Goal: Task Accomplishment & Management: Manage account settings

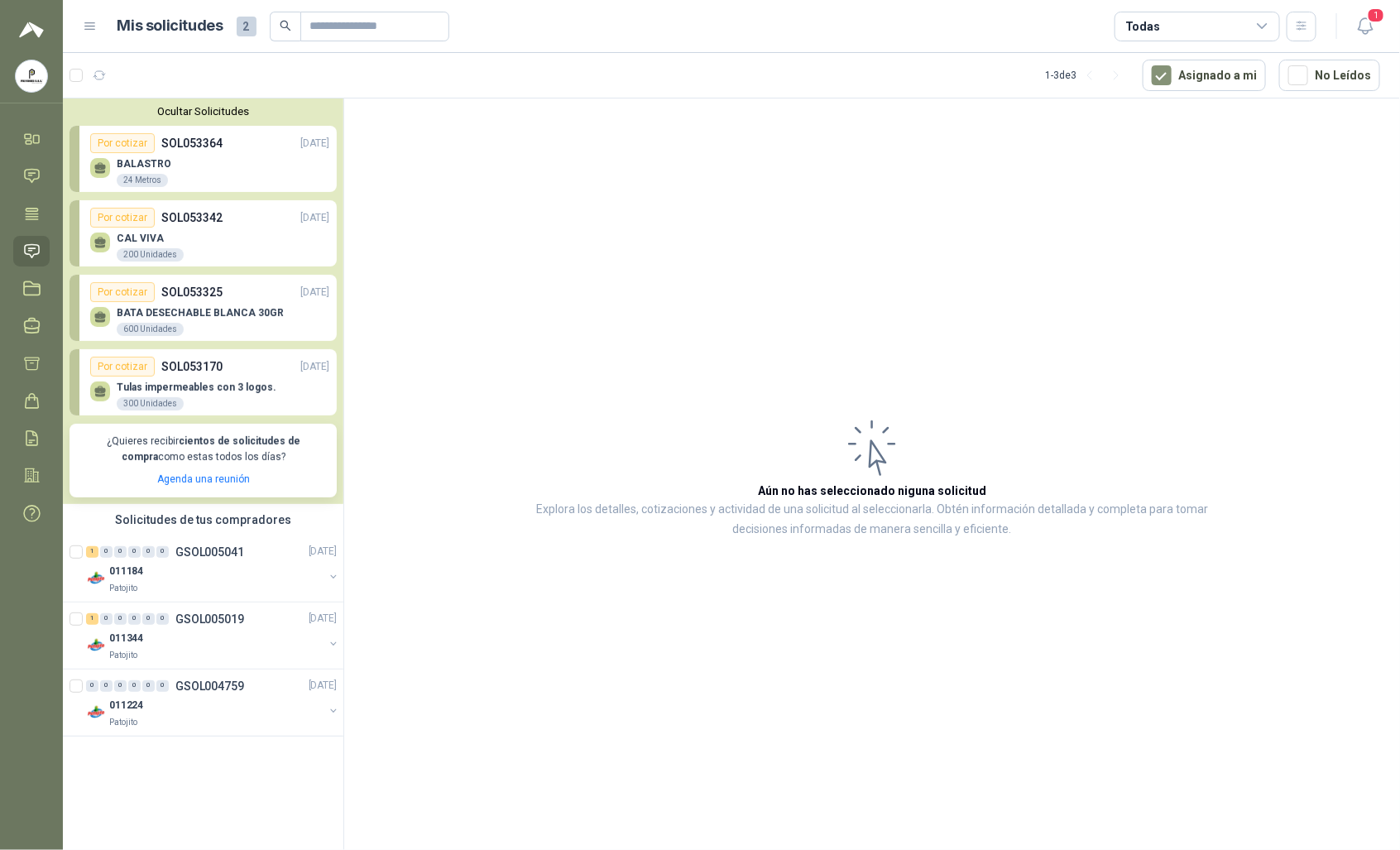
click at [200, 321] on div "BATA DESECHABLE BLANCA 30GR 600 Unidades" at bounding box center [200, 322] width 168 height 30
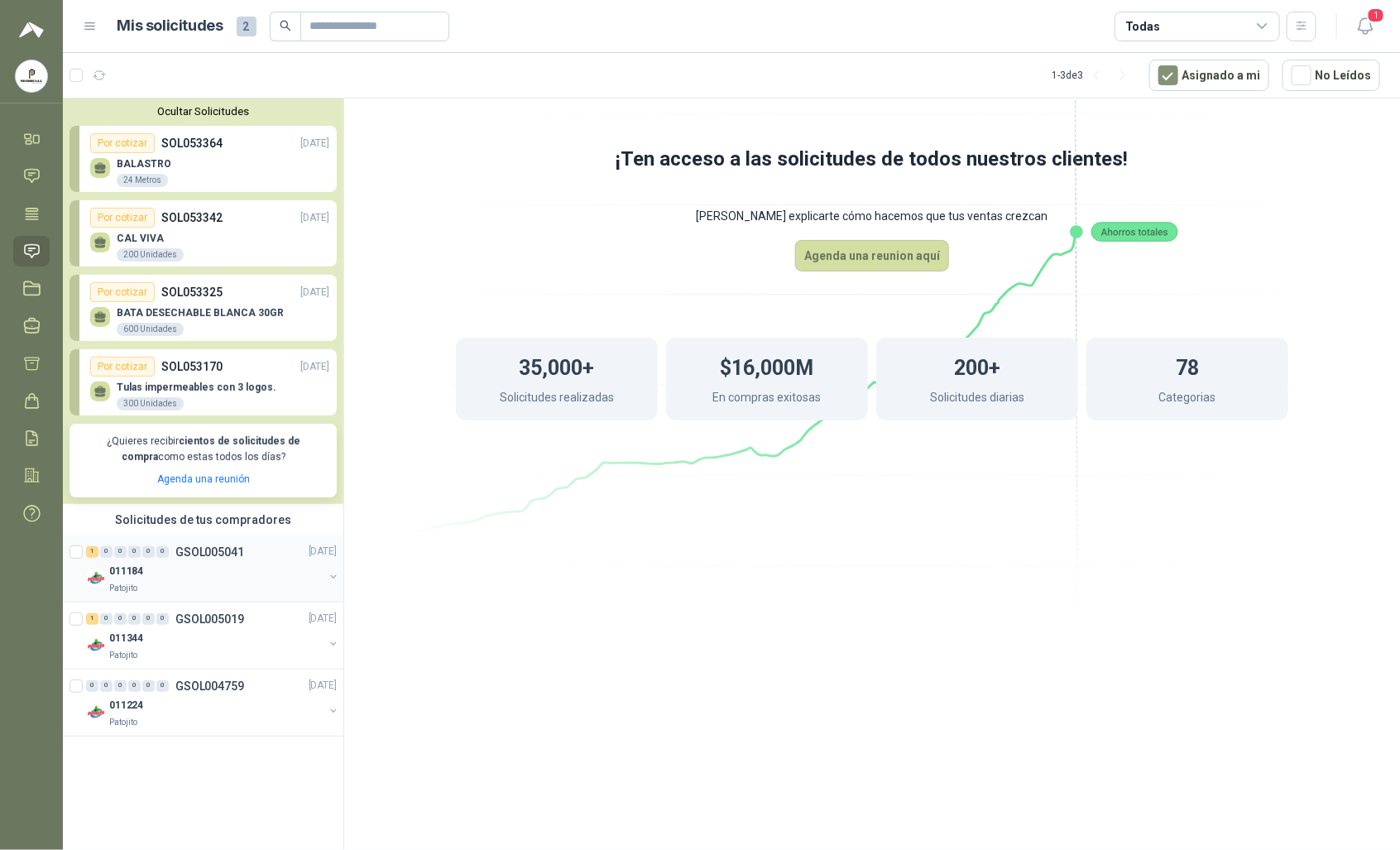
click at [197, 583] on div "Patojito" at bounding box center [216, 589] width 215 height 13
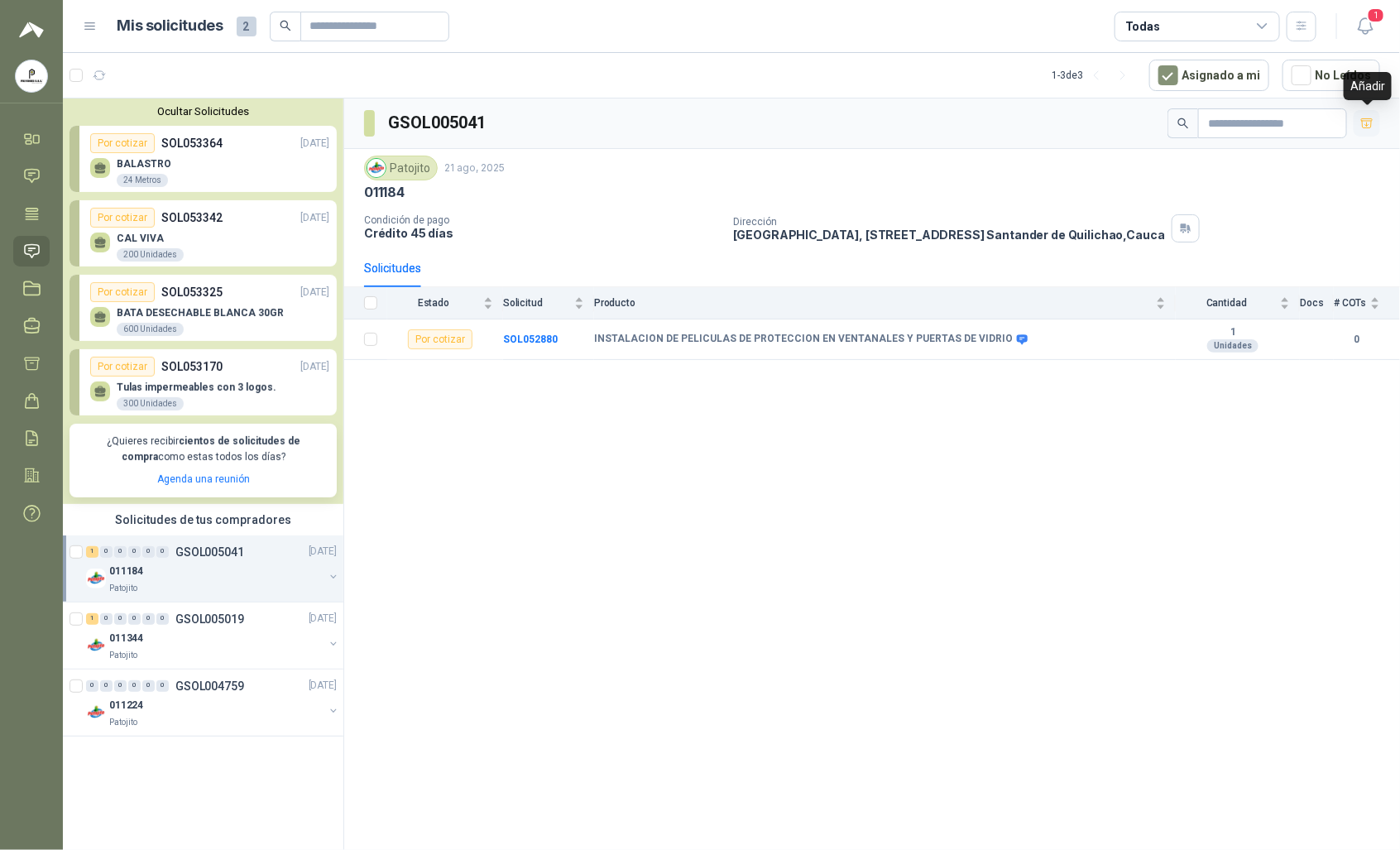
click at [1376, 128] on button "button" at bounding box center [1367, 123] width 27 height 27
click at [1364, 122] on icon "button" at bounding box center [1367, 123] width 14 height 14
click at [522, 344] on b "SOL052880" at bounding box center [531, 339] width 55 height 11
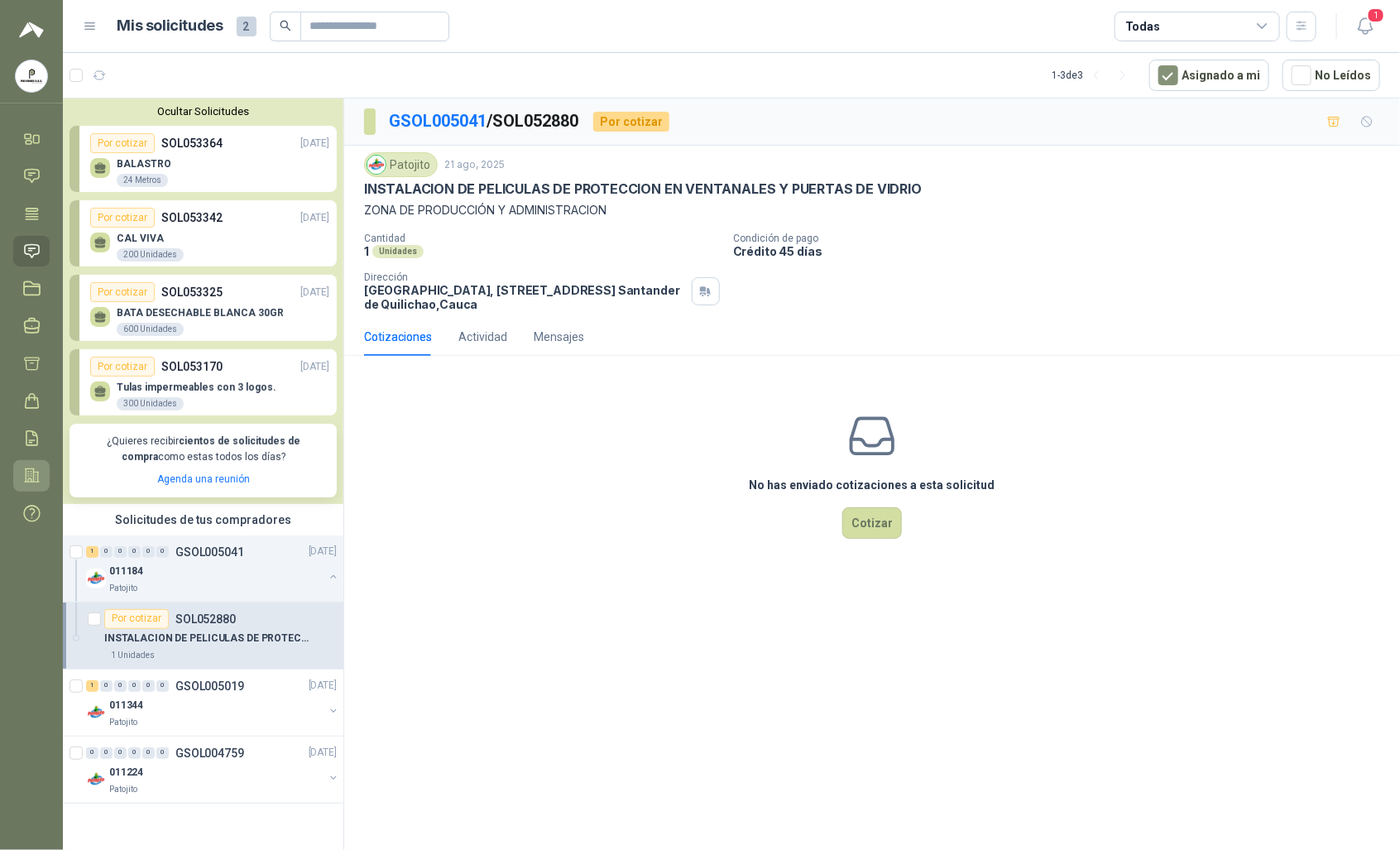
click at [34, 478] on icon at bounding box center [32, 476] width 14 height 13
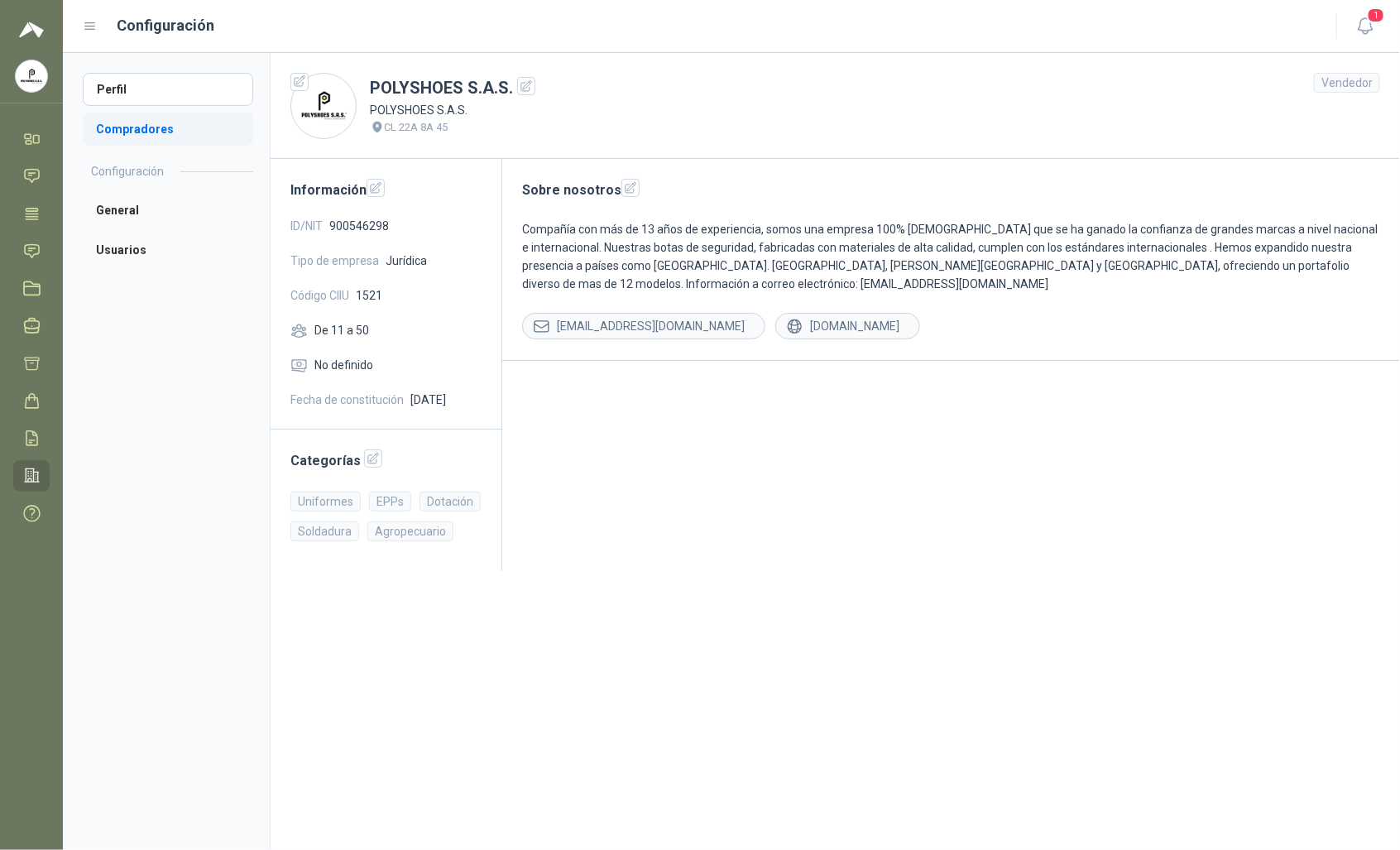
click at [150, 129] on li "Compradores" at bounding box center [168, 129] width 170 height 34
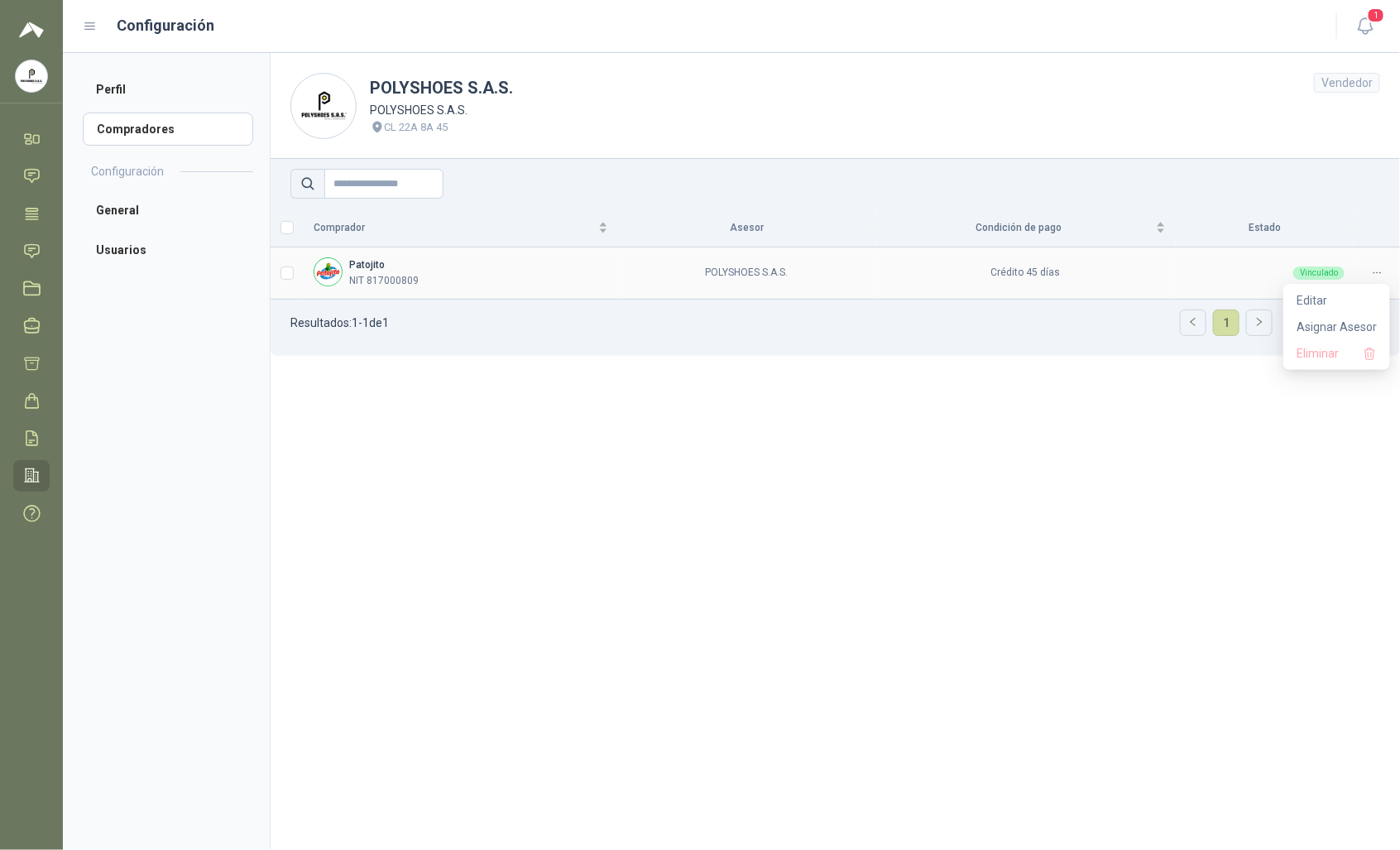
click at [1379, 270] on icon at bounding box center [1377, 272] width 12 height 12
click at [1327, 308] on span "Editar" at bounding box center [1337, 300] width 80 height 18
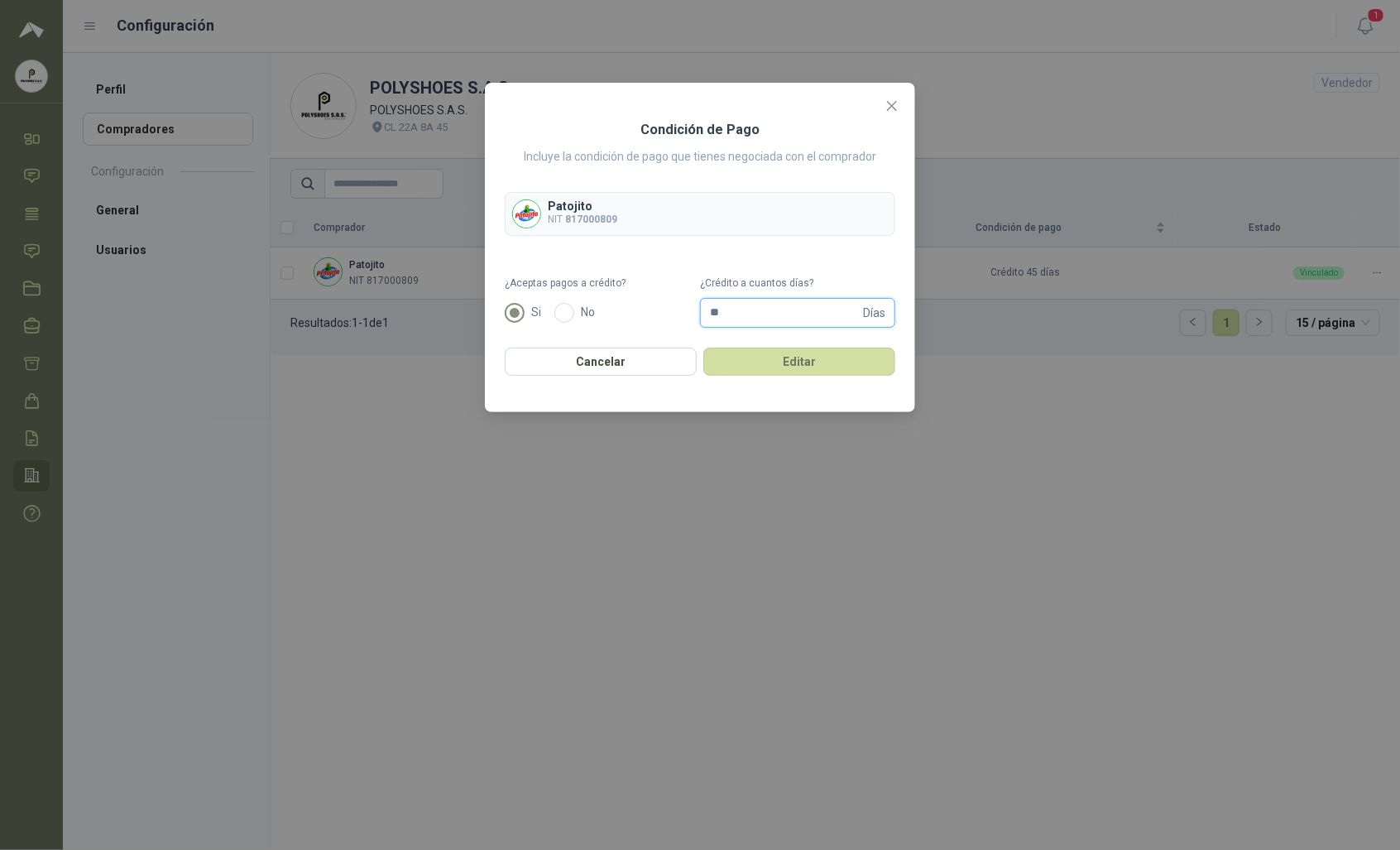
click at [759, 316] on input "**" at bounding box center [785, 312] width 149 height 28
type input "*"
type input "**"
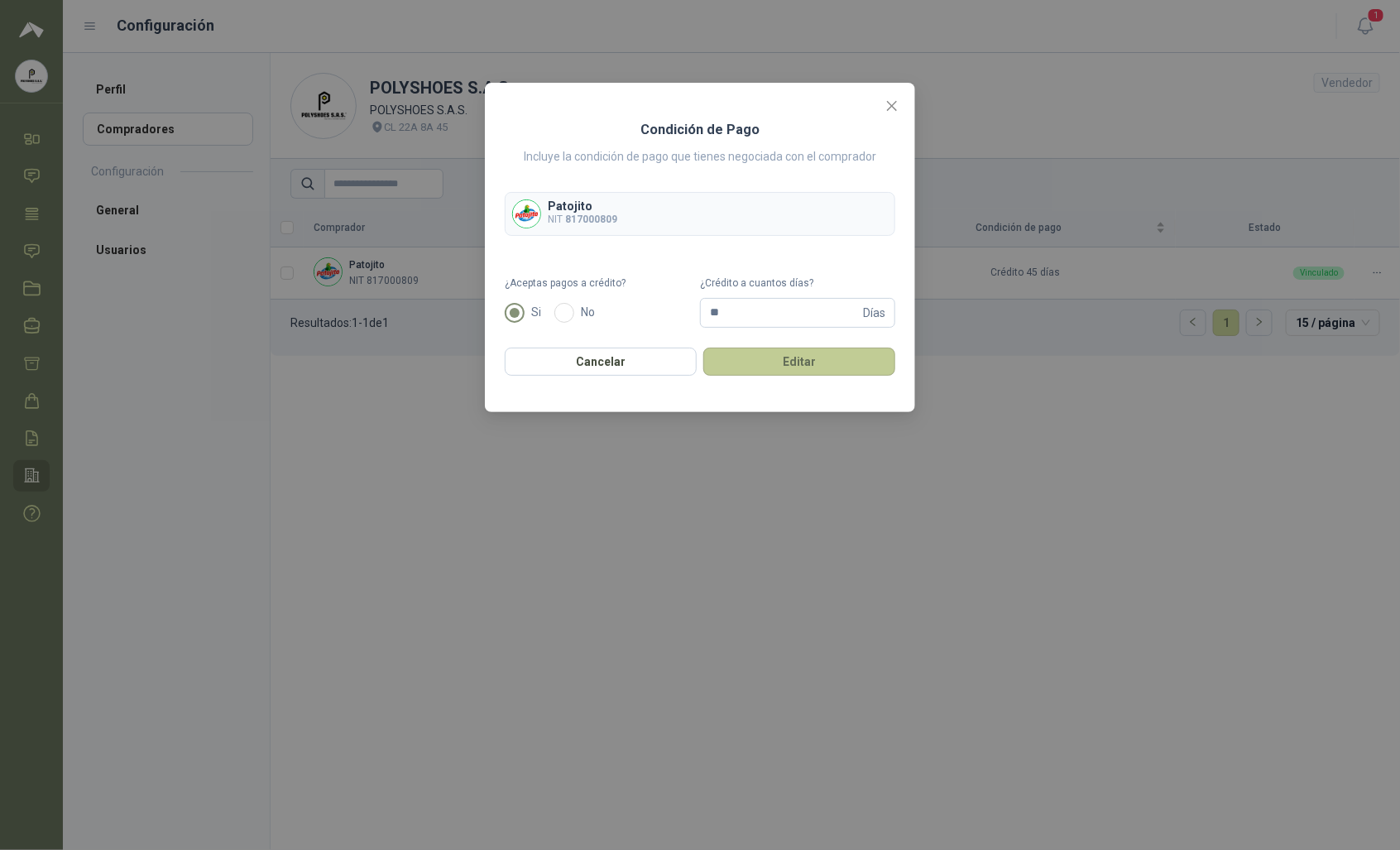
click at [777, 370] on button "Editar" at bounding box center [800, 361] width 192 height 28
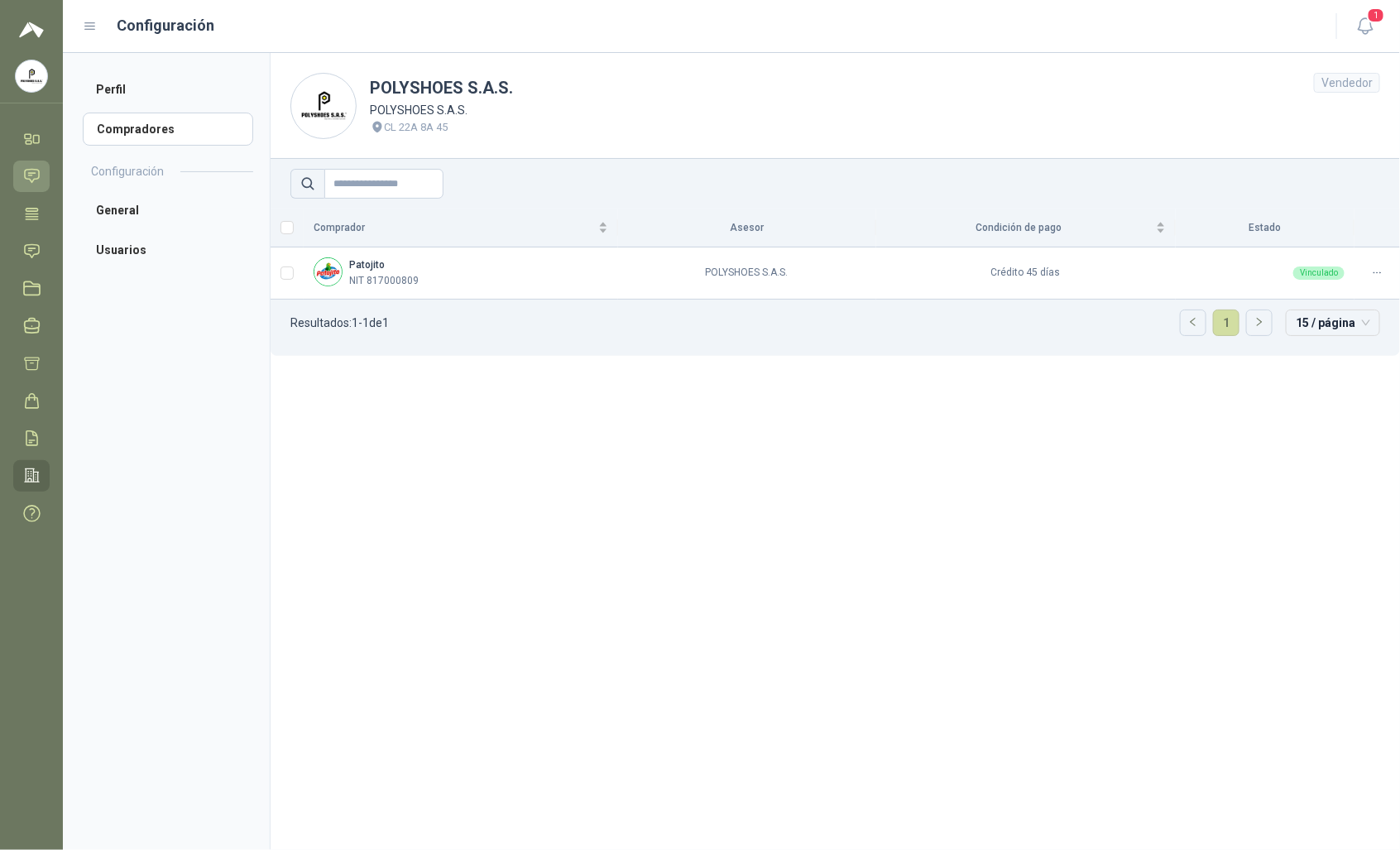
click at [34, 174] on icon at bounding box center [32, 176] width 14 height 13
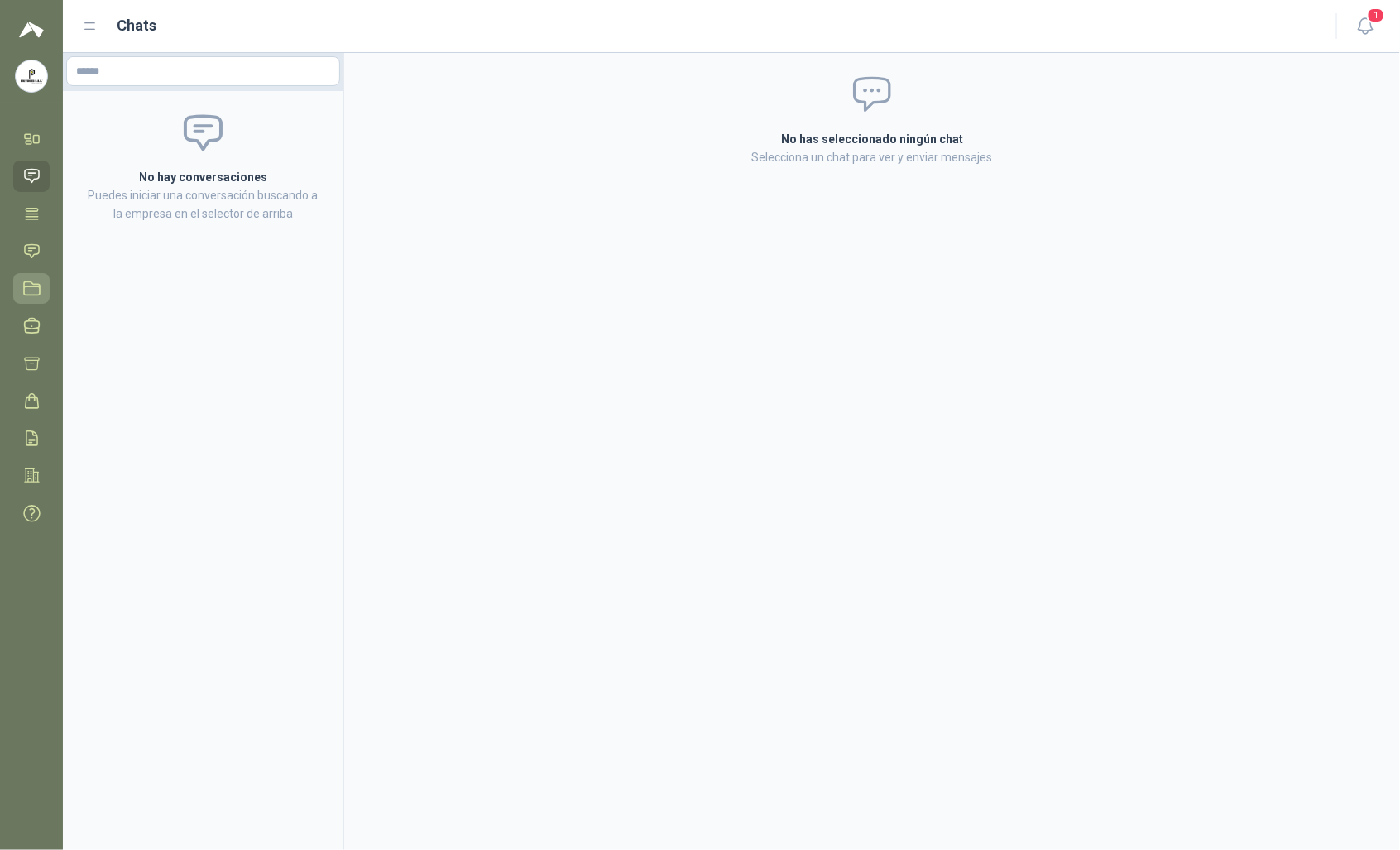
click at [18, 288] on link "Licitaciones" at bounding box center [32, 288] width 36 height 31
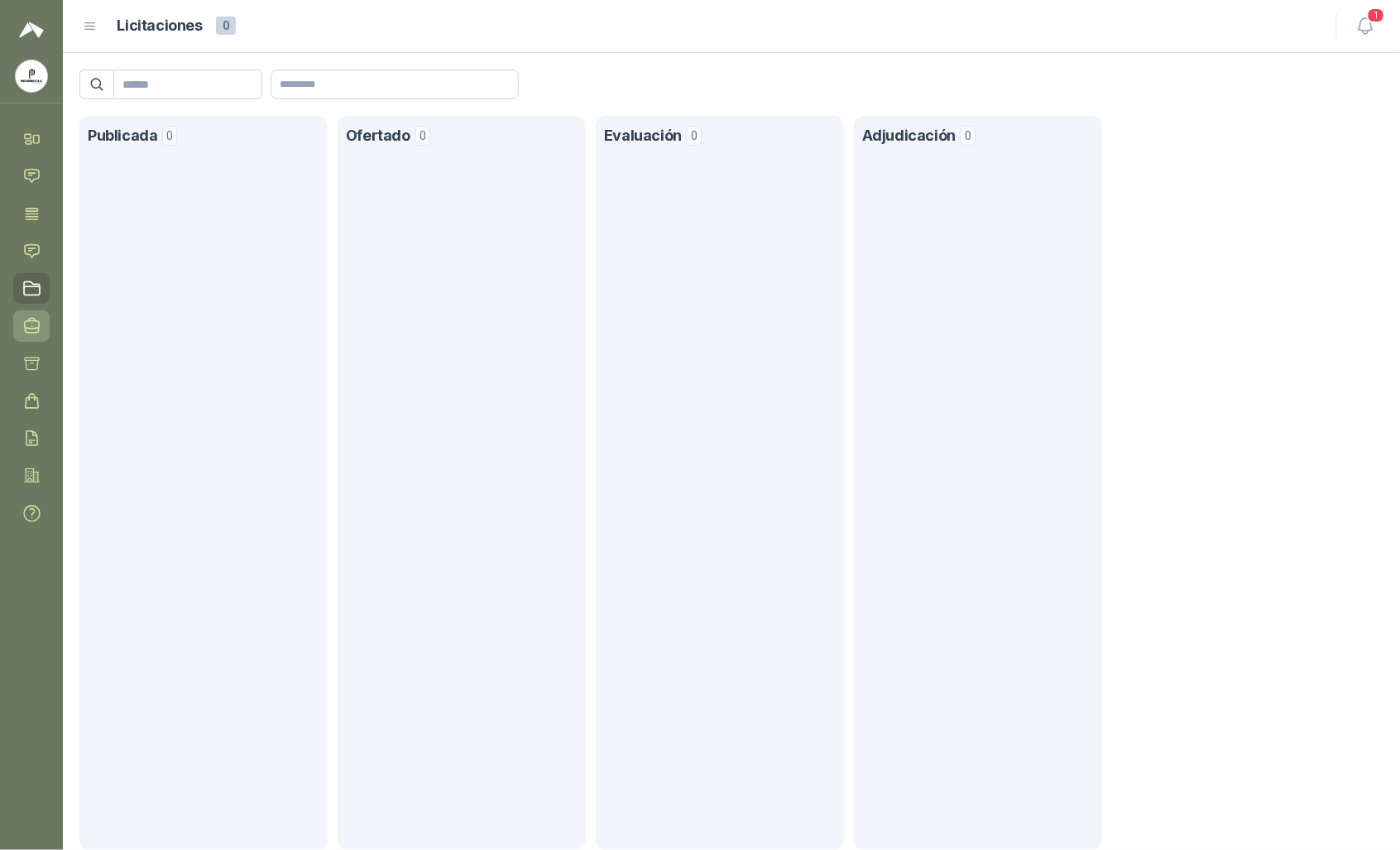
click at [32, 321] on icon at bounding box center [33, 326] width 15 height 15
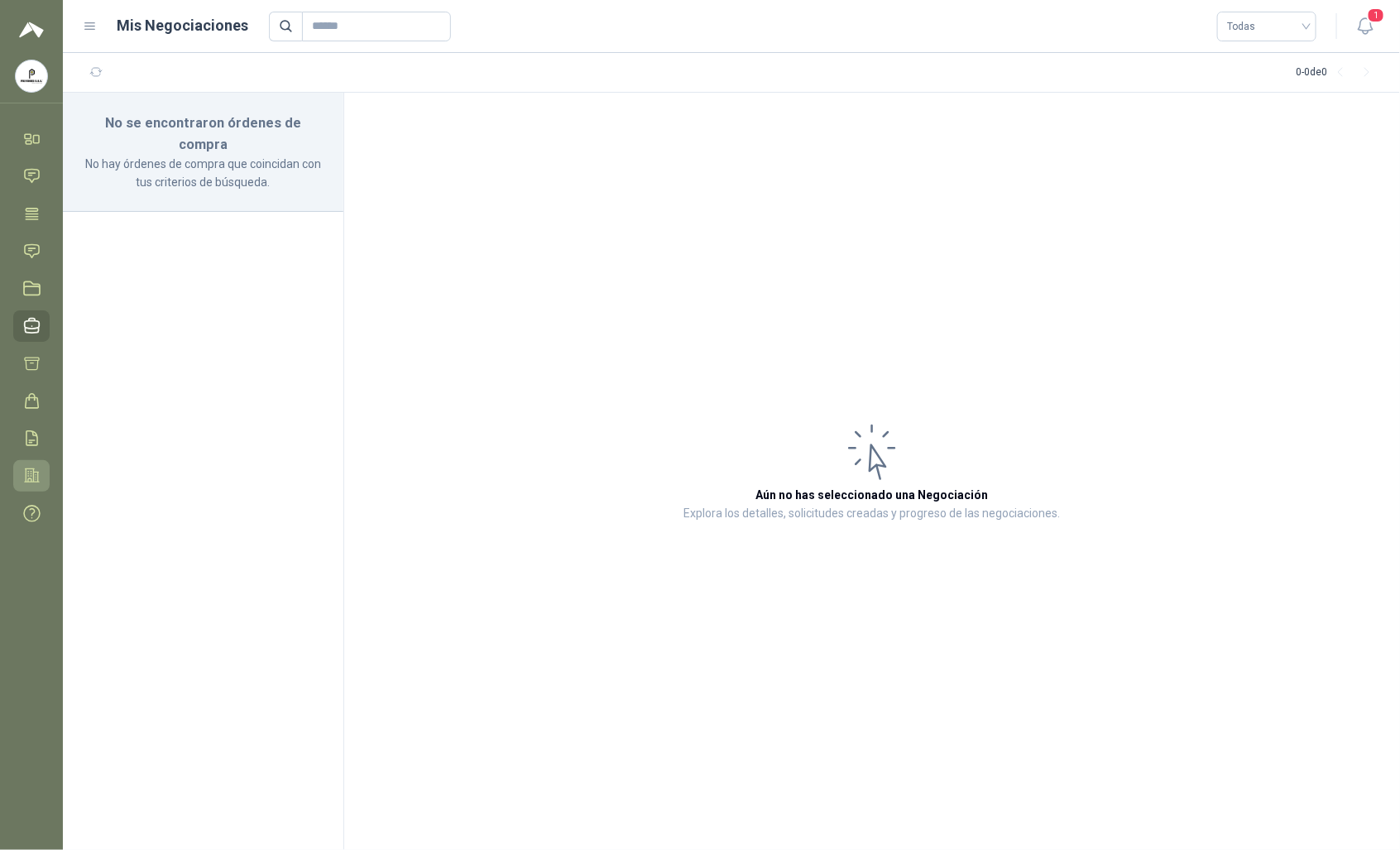
click at [26, 470] on icon at bounding box center [32, 476] width 14 height 13
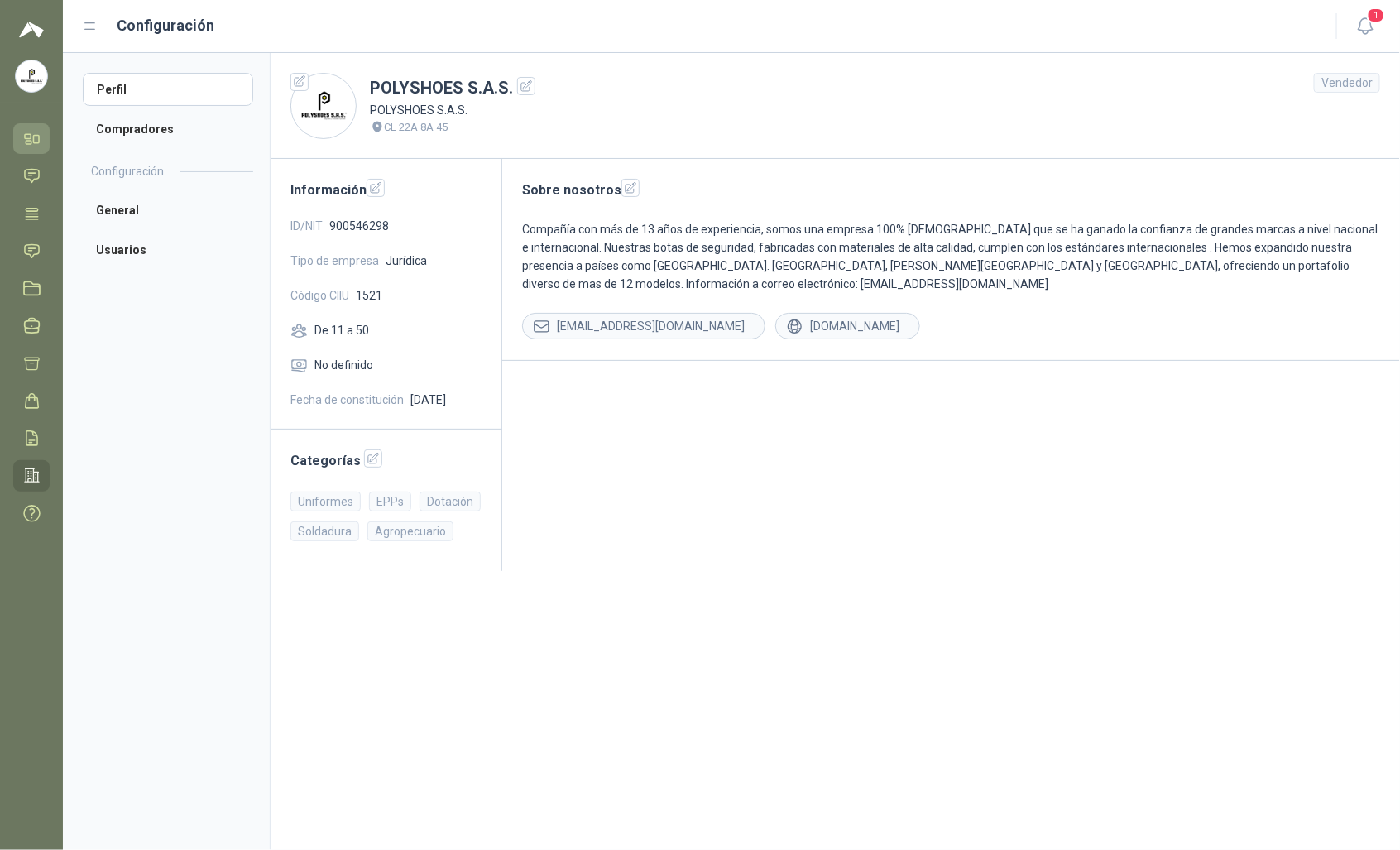
click at [31, 130] on icon at bounding box center [32, 139] width 17 height 17
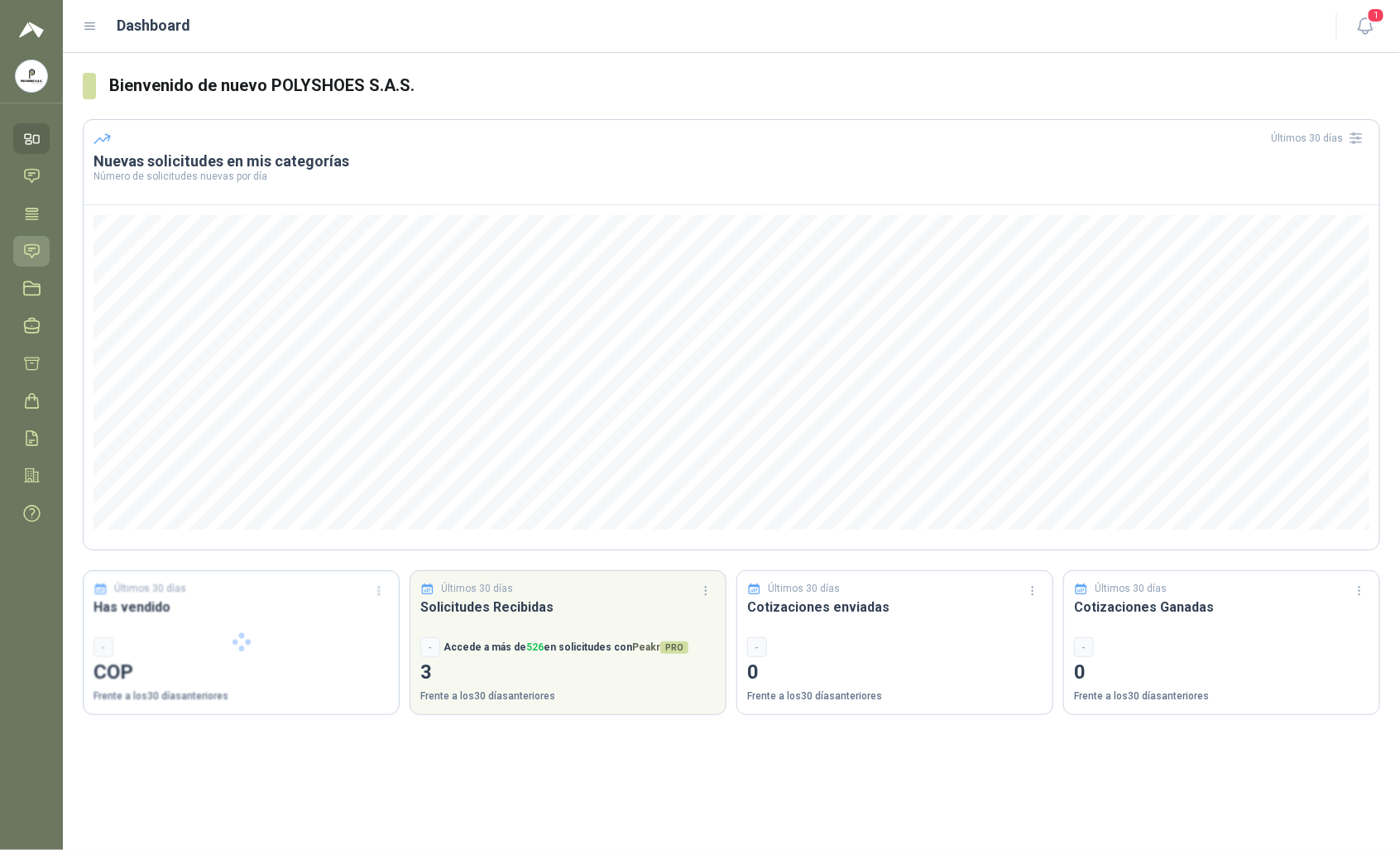
click at [32, 253] on icon at bounding box center [32, 251] width 17 height 17
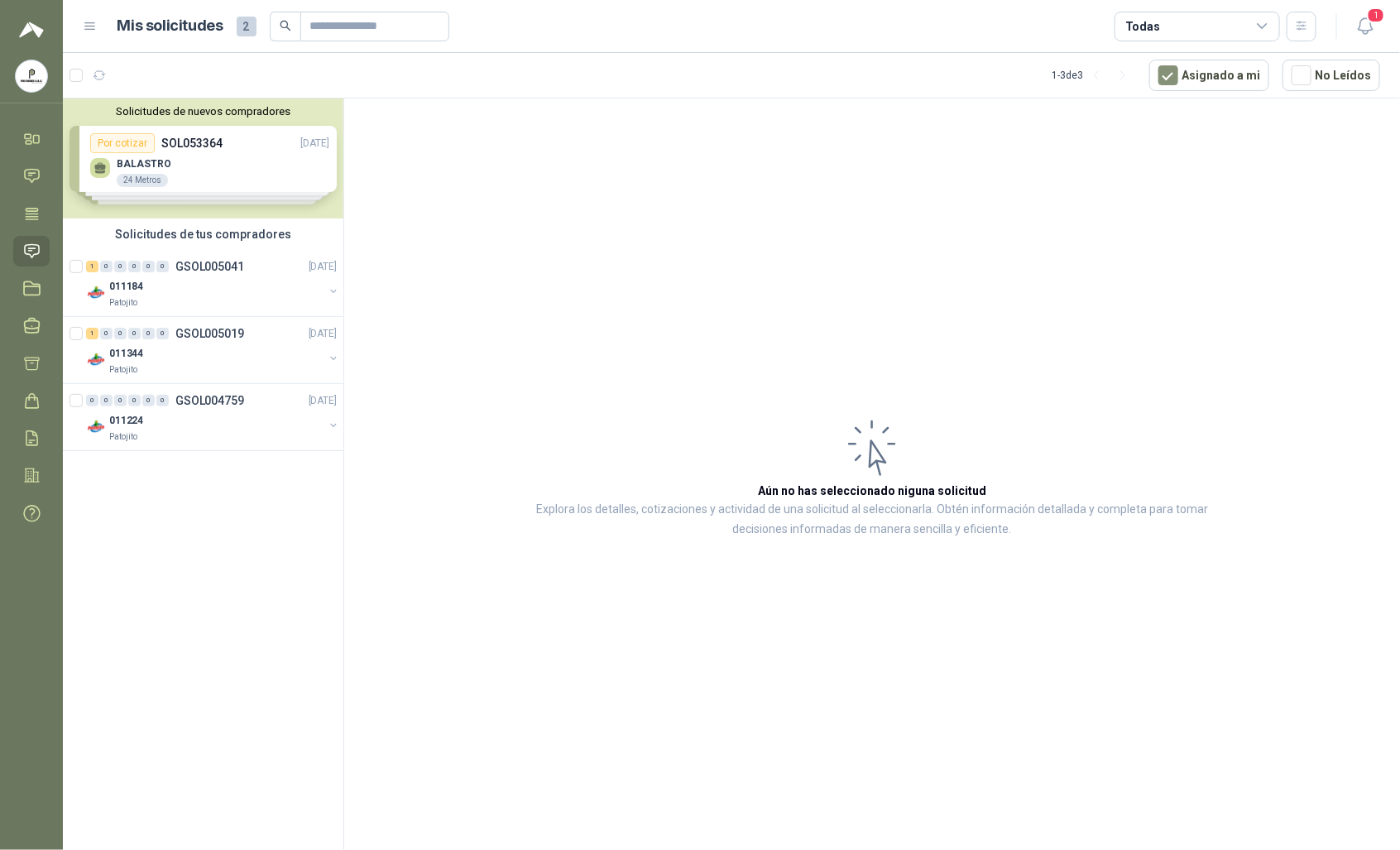
click at [121, 167] on div "Solicitudes de nuevos compradores Por cotizar SOL053364 [DATE] BALASTRO 24 Metr…" at bounding box center [203, 158] width 281 height 120
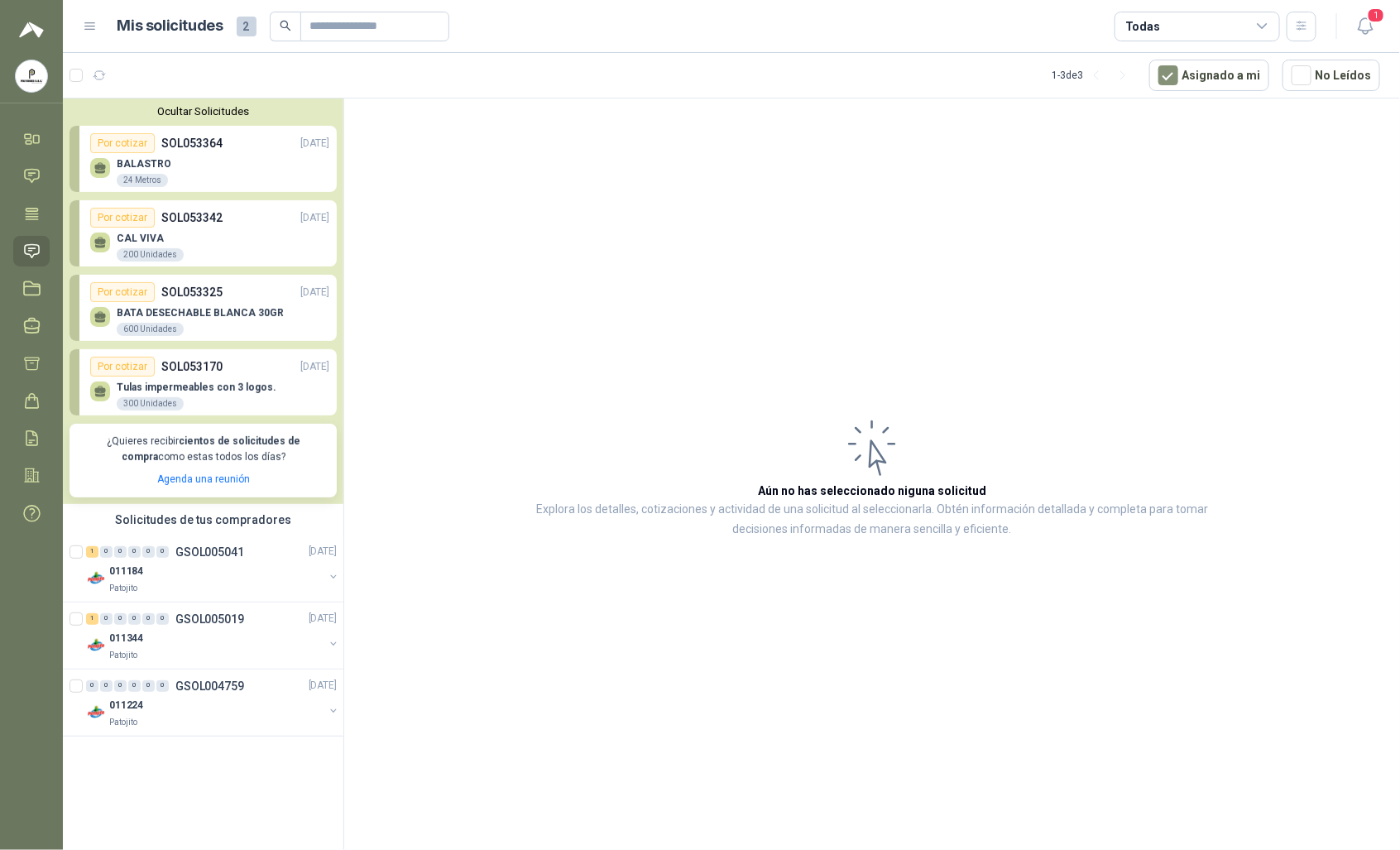
click at [211, 332] on div "BATA DESECHABLE BLANCA 30GR 600 Unidades" at bounding box center [200, 322] width 168 height 30
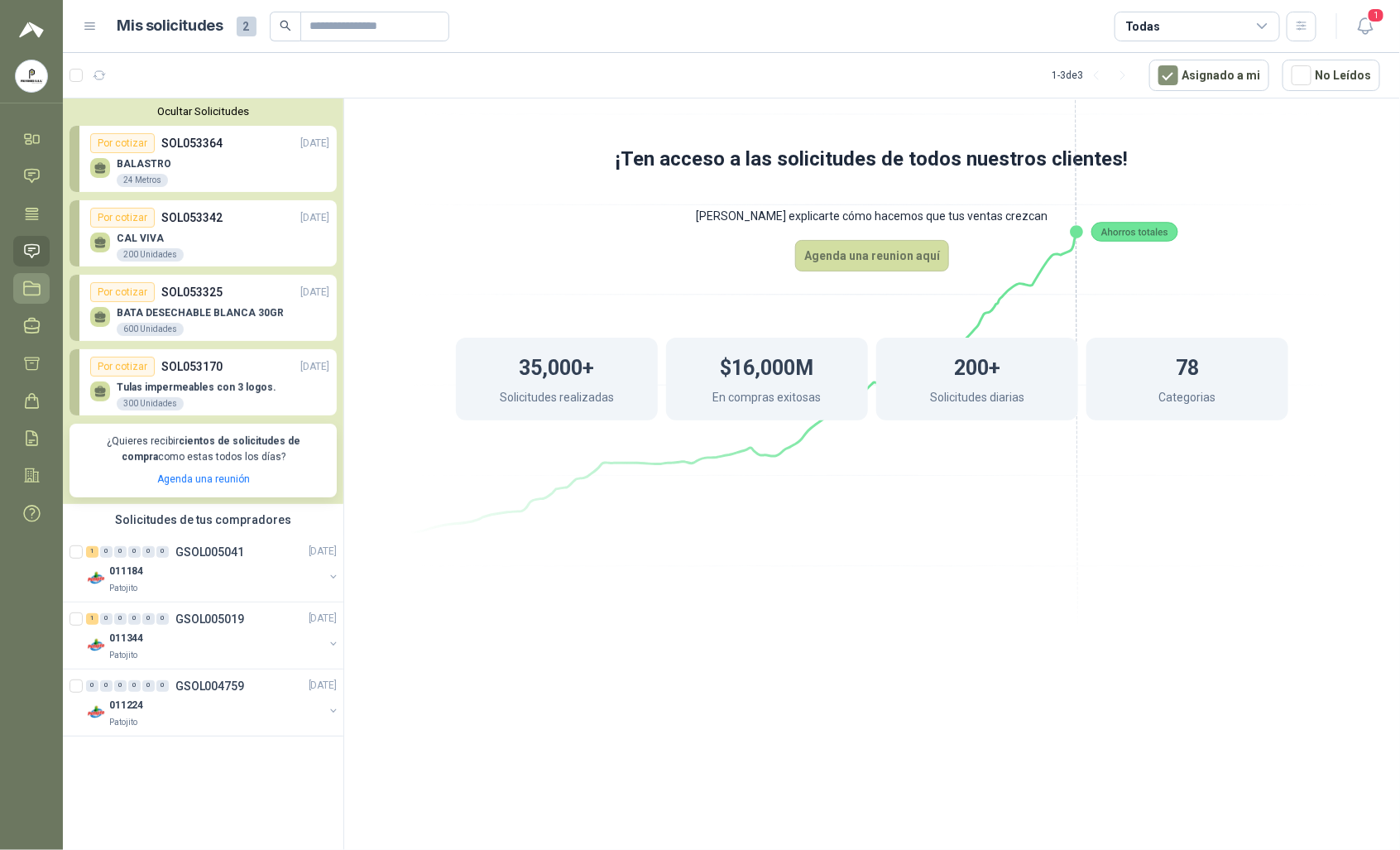
click at [30, 295] on icon at bounding box center [32, 289] width 15 height 13
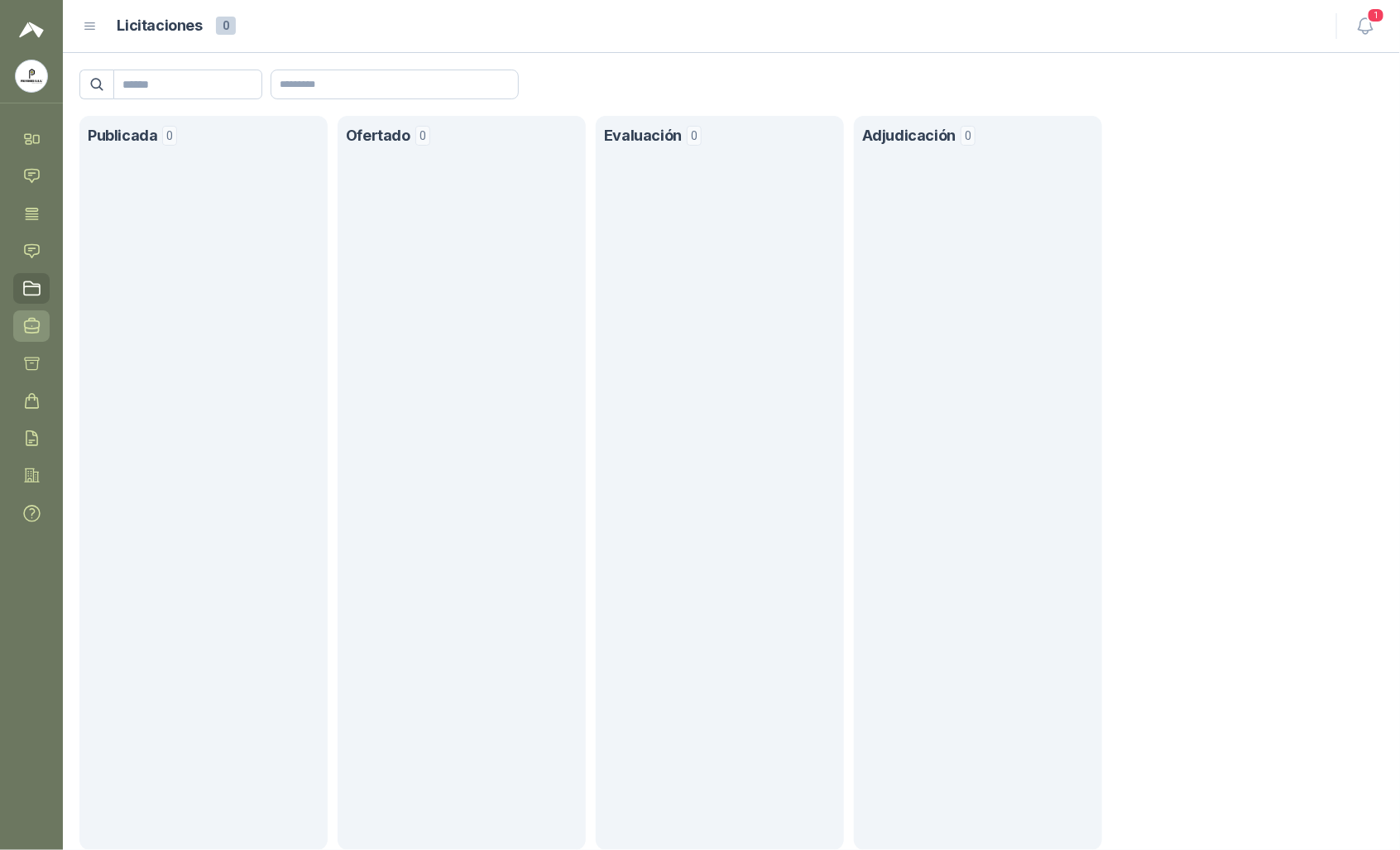
click at [28, 326] on icon at bounding box center [32, 325] width 17 height 17
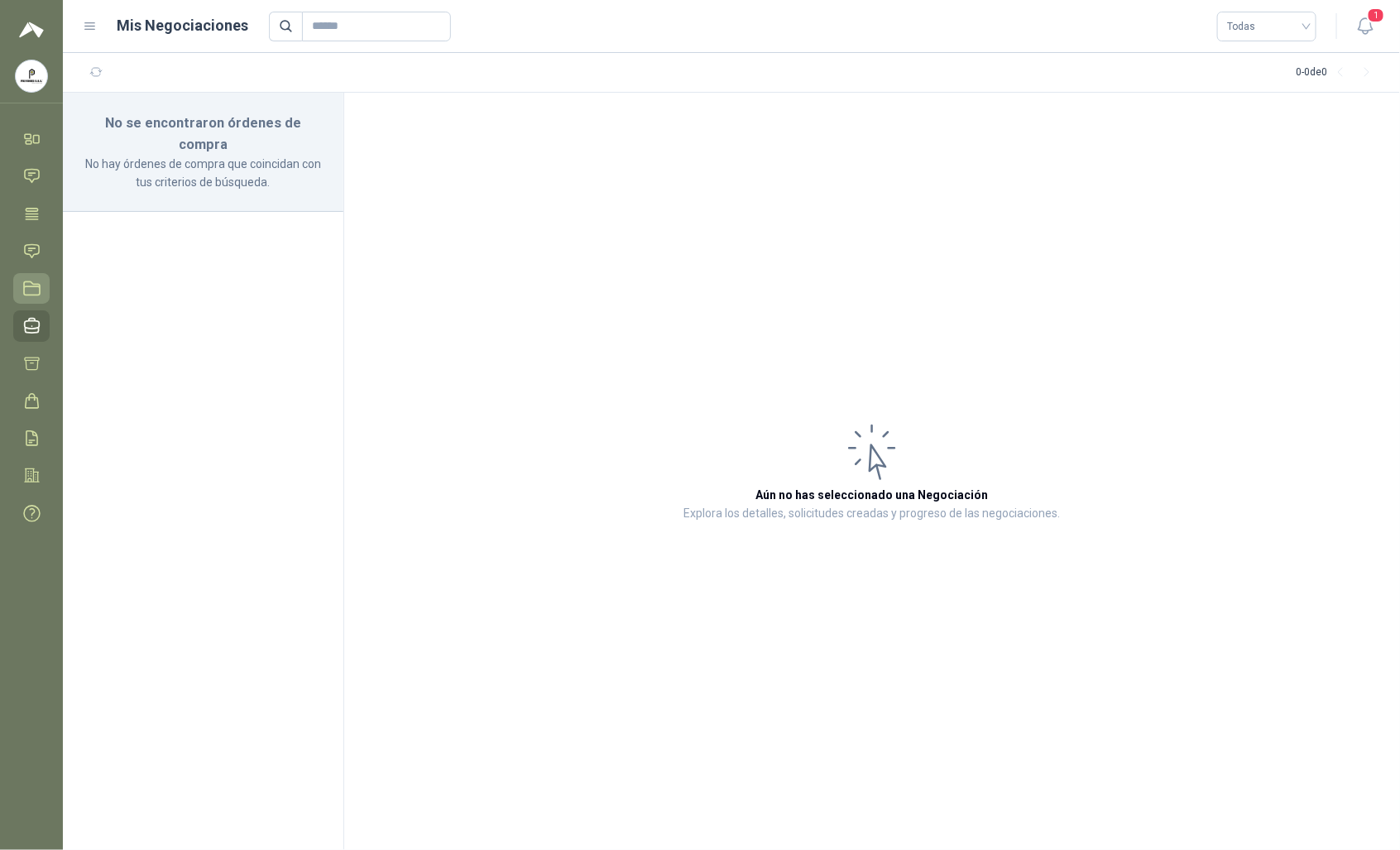
click at [27, 290] on icon at bounding box center [32, 288] width 17 height 17
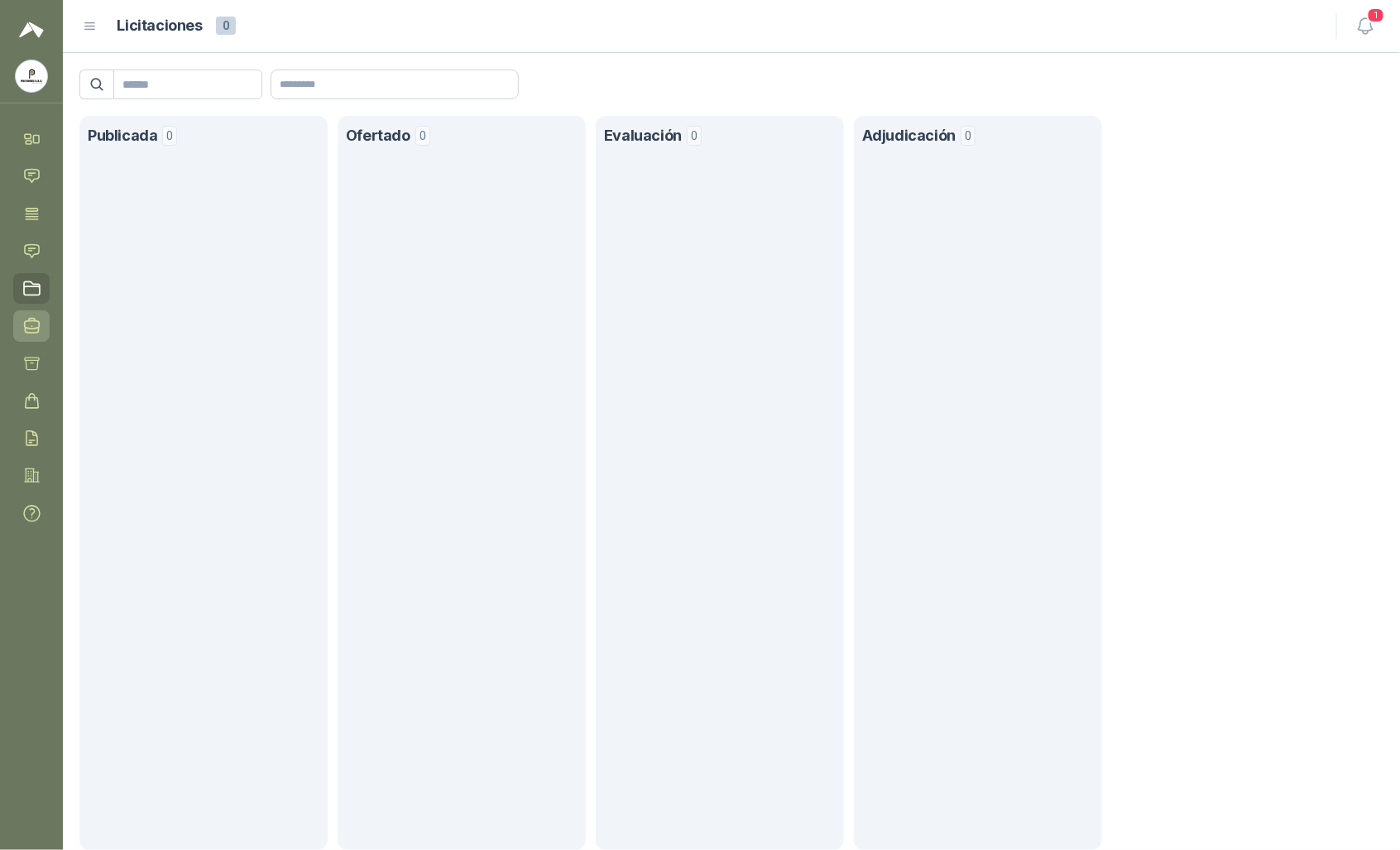
click at [35, 331] on icon at bounding box center [32, 325] width 17 height 17
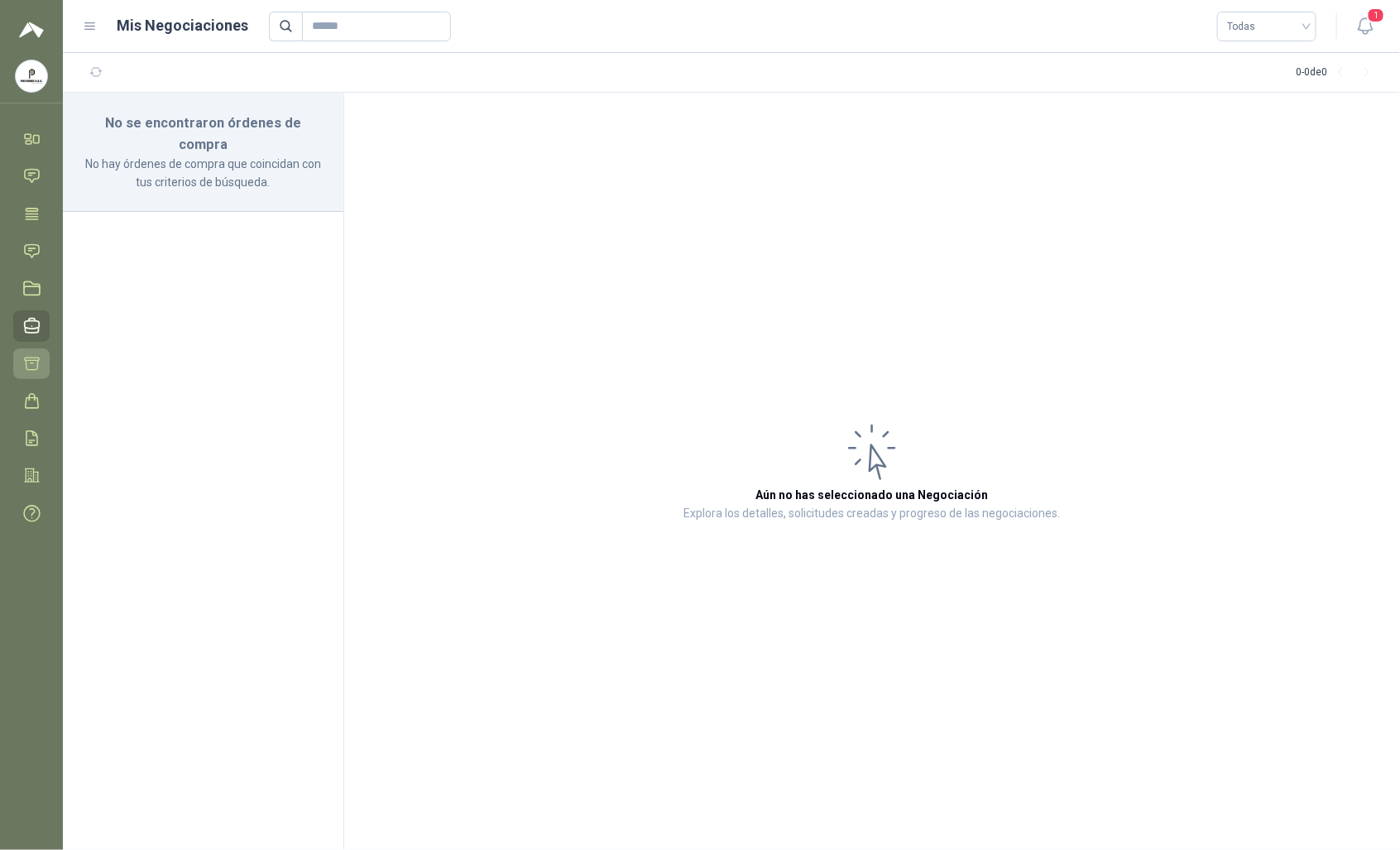
click at [37, 369] on icon at bounding box center [32, 363] width 14 height 12
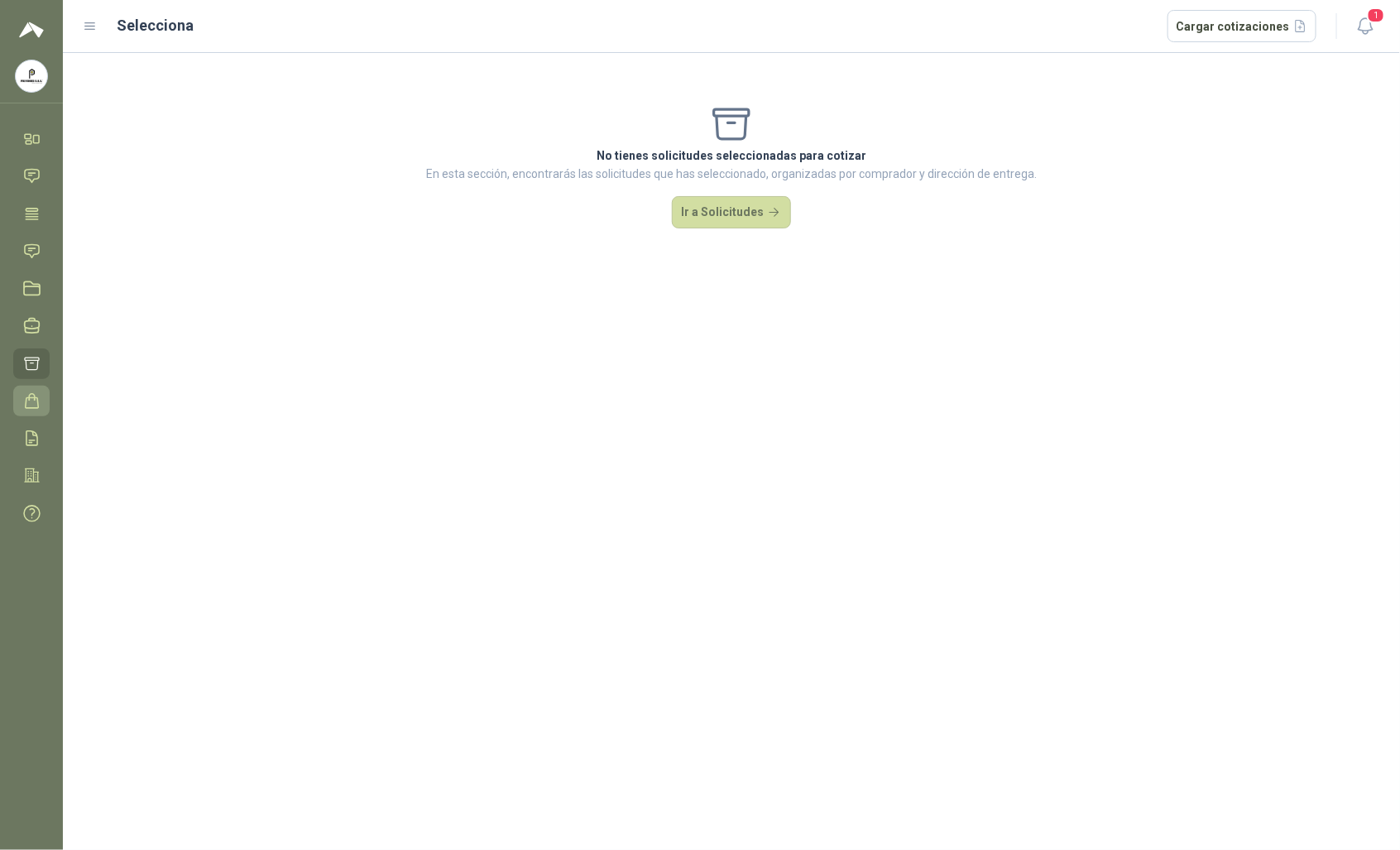
click at [38, 399] on icon at bounding box center [32, 401] width 17 height 17
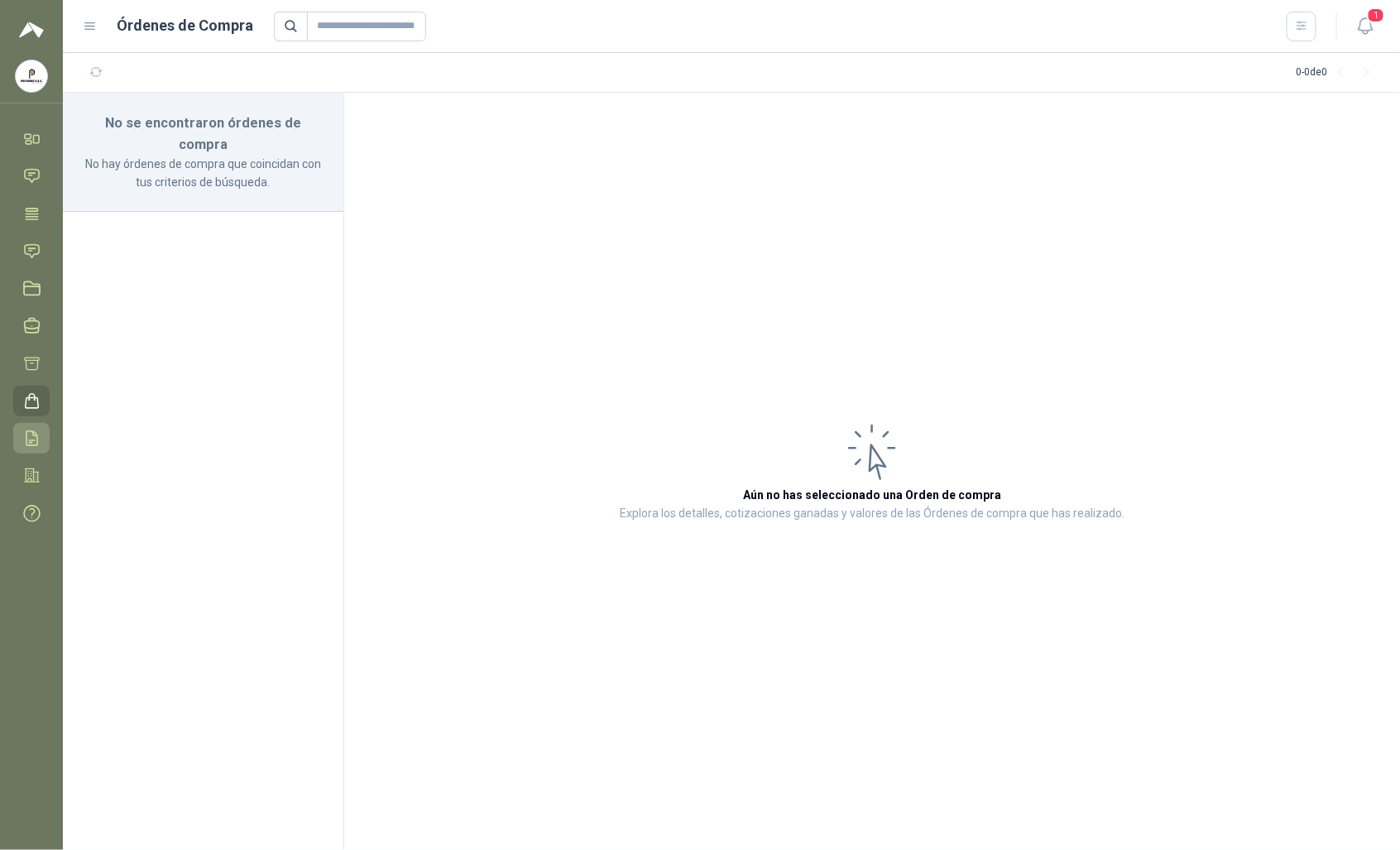
click at [35, 447] on icon at bounding box center [32, 438] width 17 height 17
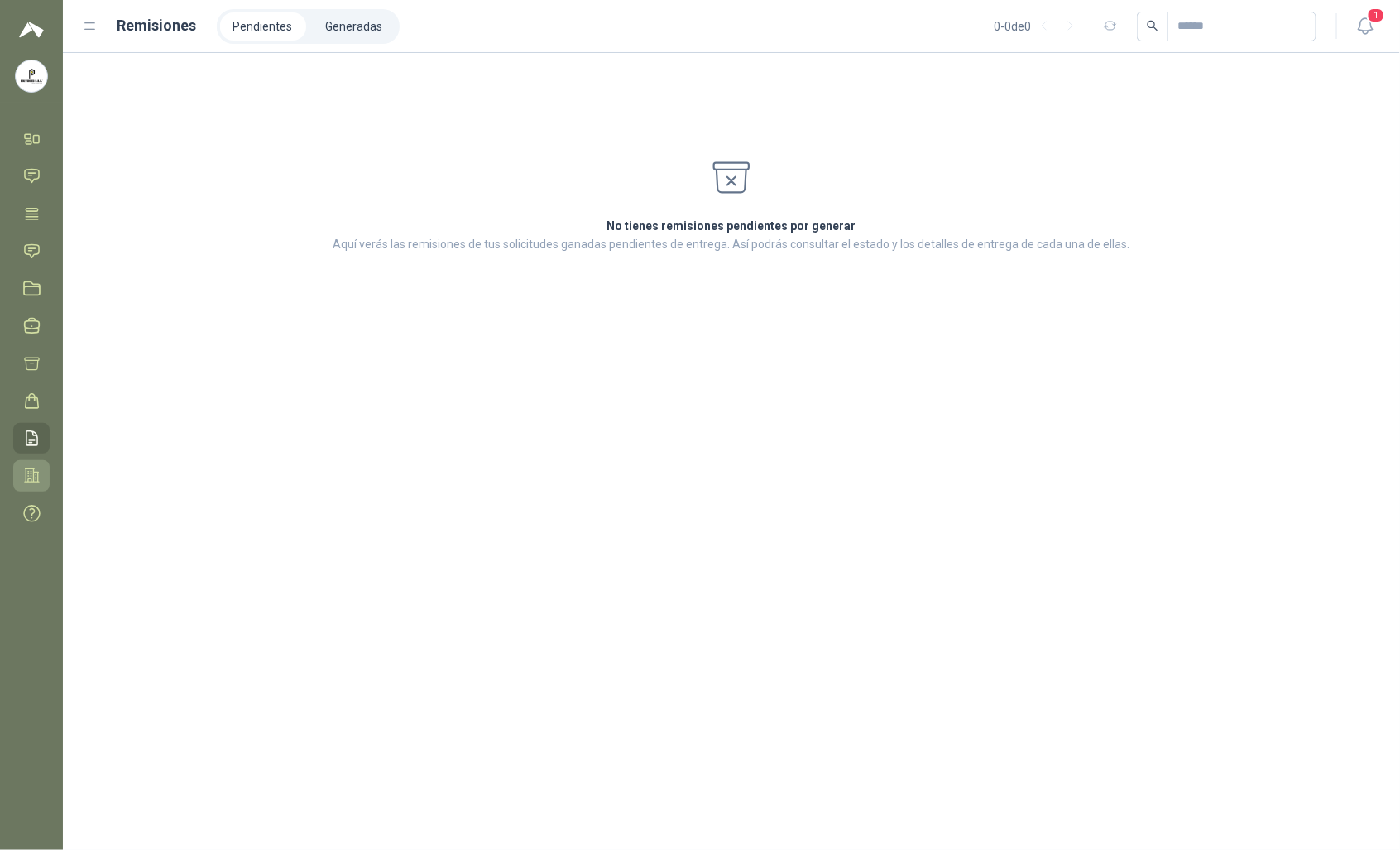
click at [41, 474] on link "Configuración" at bounding box center [32, 476] width 36 height 31
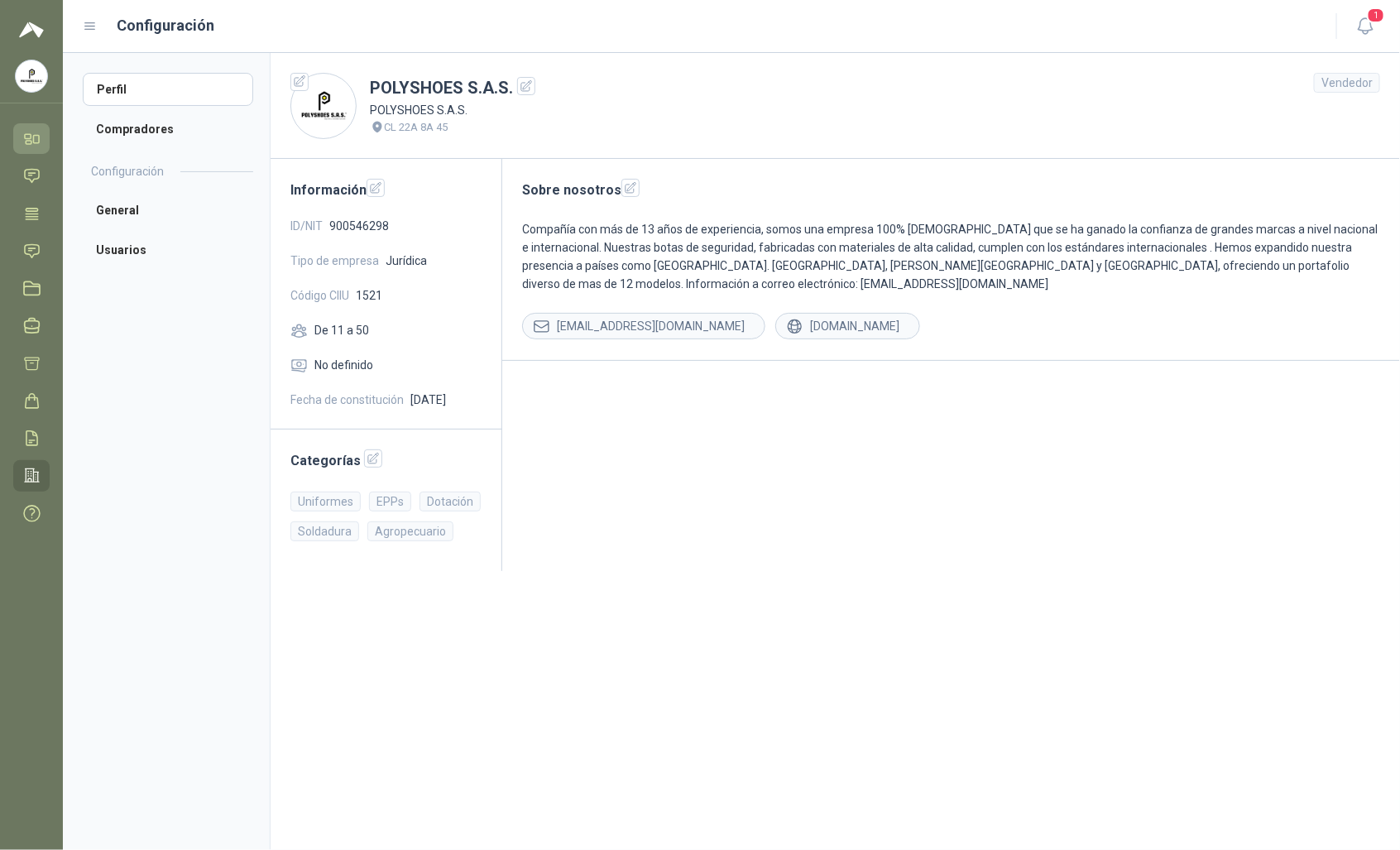
click at [27, 145] on icon at bounding box center [32, 139] width 17 height 17
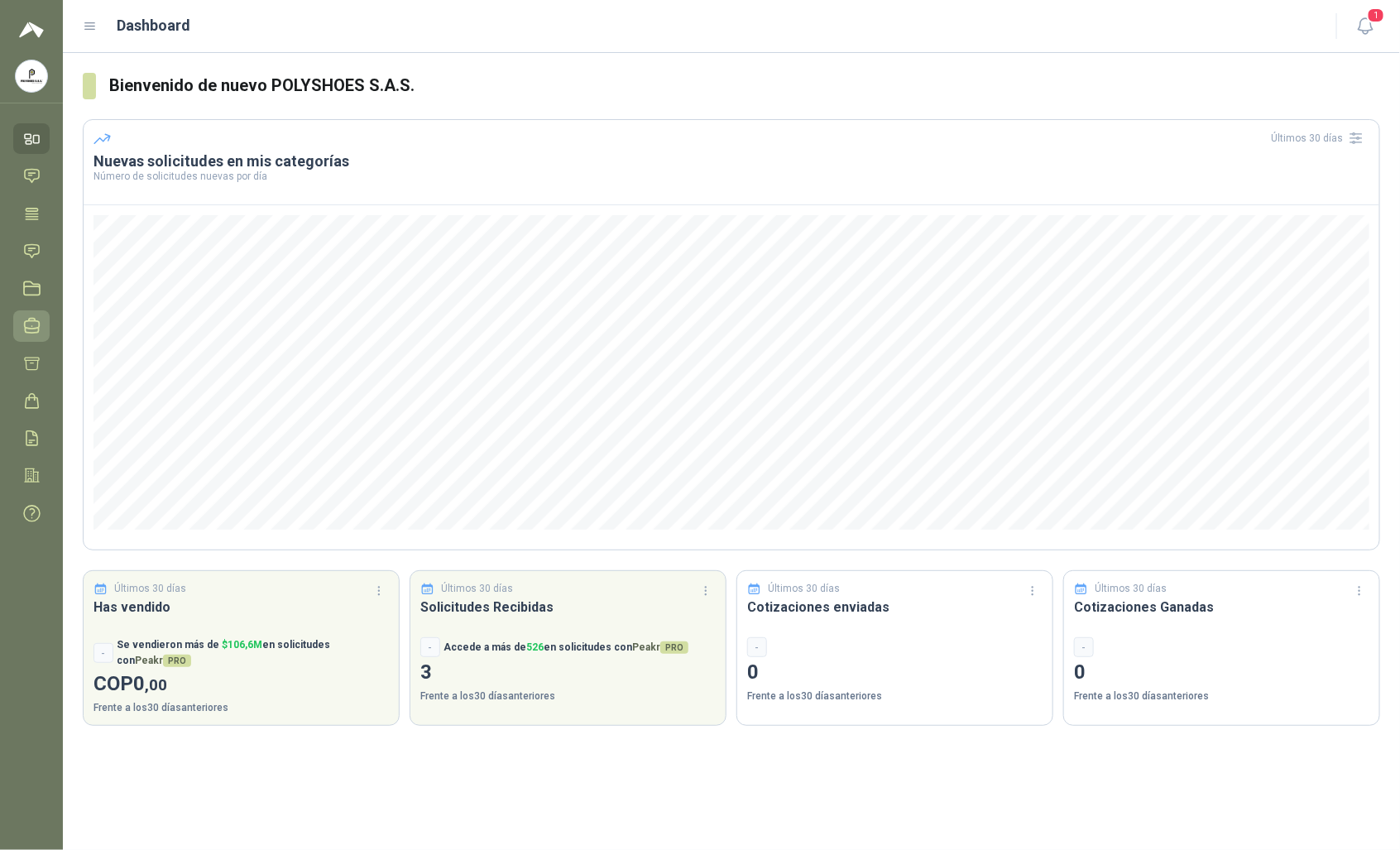
click at [30, 324] on icon at bounding box center [32, 325] width 17 height 17
